Goal: Check status: Check status

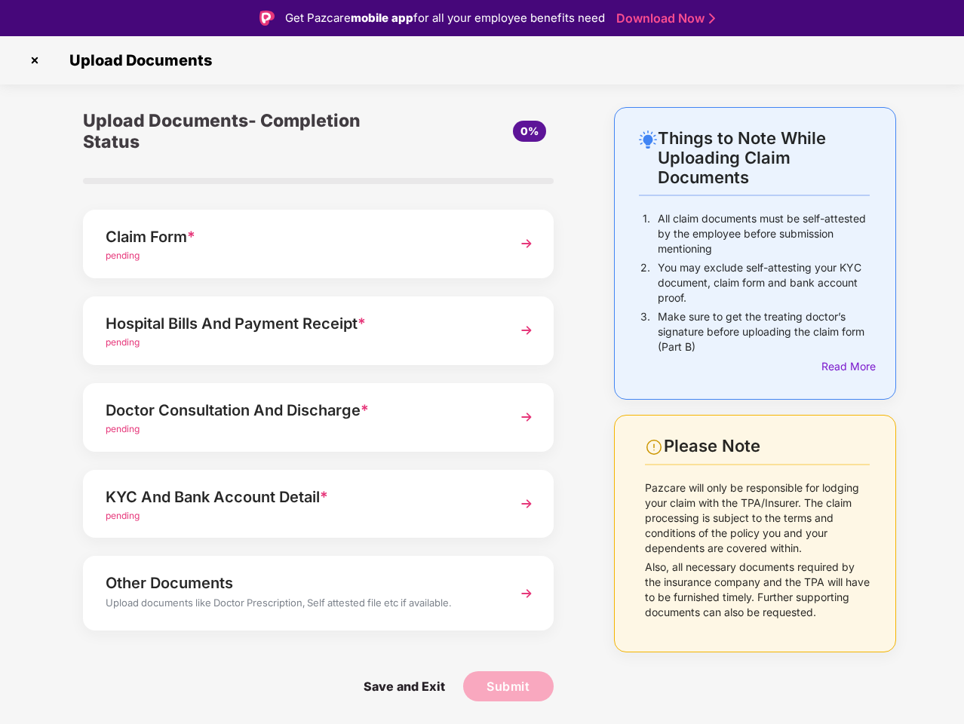
click at [35, 60] on img at bounding box center [35, 60] width 24 height 24
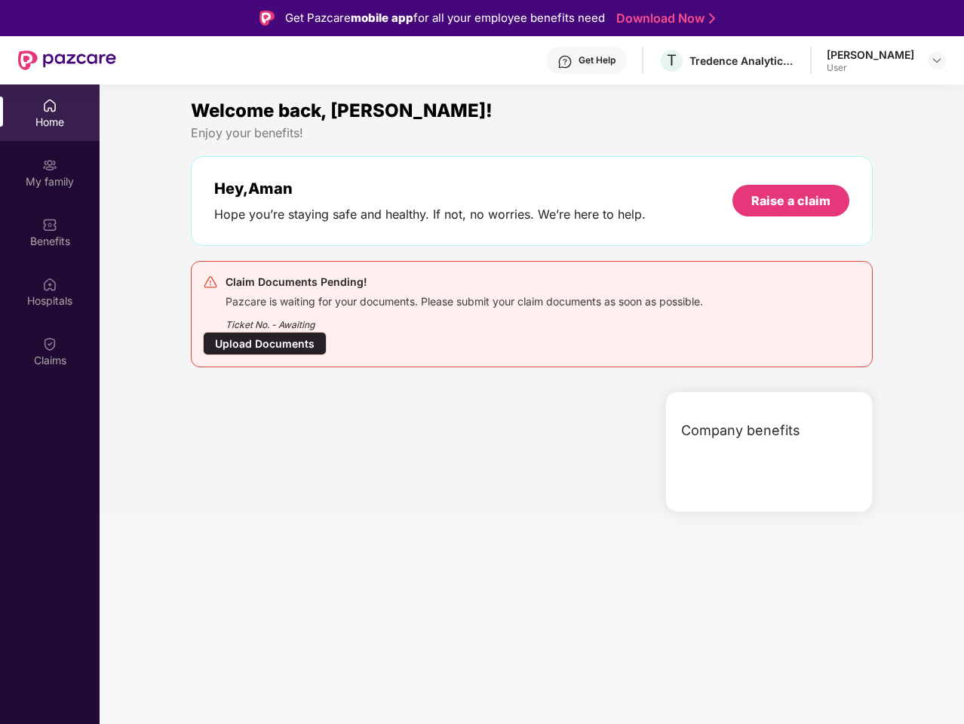
click at [318, 244] on div "Hey, [PERSON_NAME] you’re staying safe and healthy. If not, no worries. We’re h…" at bounding box center [532, 201] width 682 height 90
click at [318, 391] on div at bounding box center [422, 451] width 474 height 121
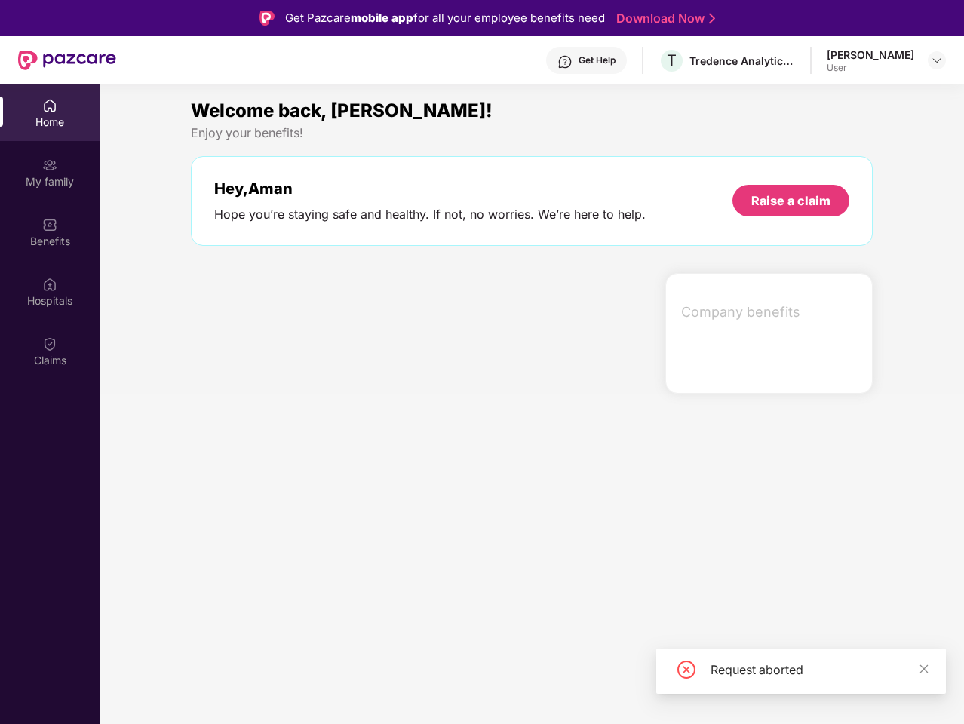
click at [318, 417] on section "Welcome back, [PERSON_NAME]! Enjoy your benefits! Hey, [PERSON_NAME] you’re sta…" at bounding box center [532, 446] width 864 height 724
click at [318, 504] on section "Welcome back, [PERSON_NAME]! Enjoy your benefits! Hey, [PERSON_NAME] you’re sta…" at bounding box center [532, 446] width 864 height 724
click at [318, 593] on section "Welcome back, [PERSON_NAME]! Enjoy your benefits! Hey, [PERSON_NAME] you’re sta…" at bounding box center [532, 446] width 864 height 724
click at [403, 686] on section "Welcome back, [PERSON_NAME]! Enjoy your benefits! Hey, [PERSON_NAME] you’re sta…" at bounding box center [532, 446] width 864 height 724
click at [508, 686] on section "Welcome back, [PERSON_NAME]! Enjoy your benefits! Hey, [PERSON_NAME] you’re sta…" at bounding box center [532, 446] width 864 height 724
